Goal: Navigation & Orientation: Go to known website

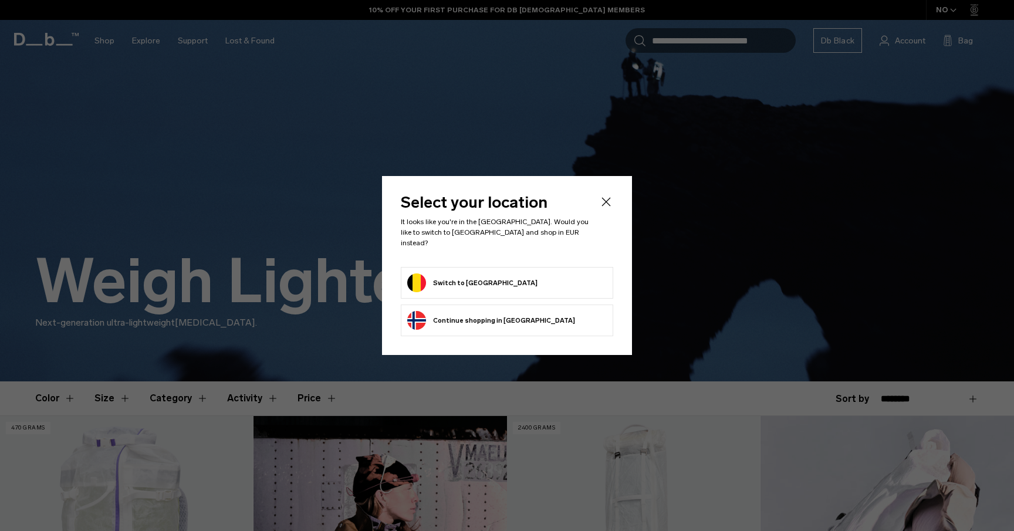
click at [533, 278] on form "Switch to [GEOGRAPHIC_DATA]" at bounding box center [507, 282] width 200 height 19
click at [469, 283] on button "Switch to [GEOGRAPHIC_DATA]" at bounding box center [472, 282] width 130 height 19
